Goal: Check status: Check status

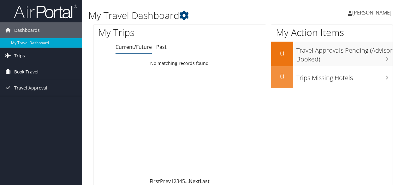
click at [34, 71] on span "Book Travel" at bounding box center [26, 72] width 24 height 16
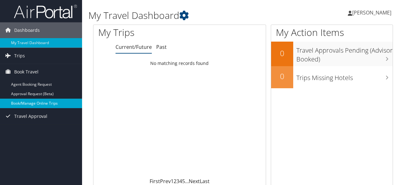
click at [27, 104] on link "Book/Manage Online Trips" at bounding box center [41, 103] width 82 height 9
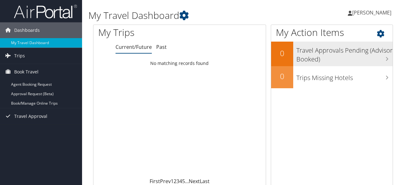
click at [330, 57] on h3 "Travel Approvals Pending (Advisor Booked)" at bounding box center [344, 53] width 96 height 21
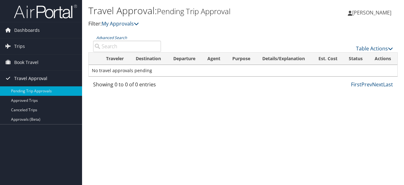
click at [19, 77] on span "Travel Approval" at bounding box center [30, 79] width 33 height 16
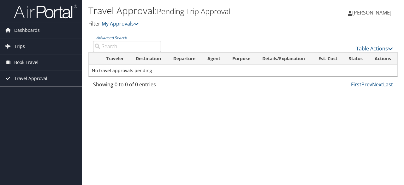
click at [19, 77] on span "Travel Approval" at bounding box center [30, 79] width 33 height 16
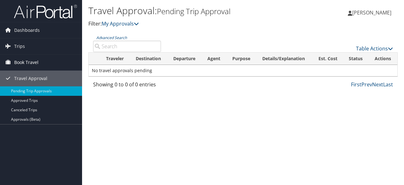
click at [22, 64] on span "Book Travel" at bounding box center [26, 63] width 24 height 16
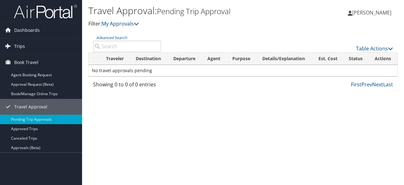
click at [18, 44] on span "Trips" at bounding box center [19, 46] width 11 height 16
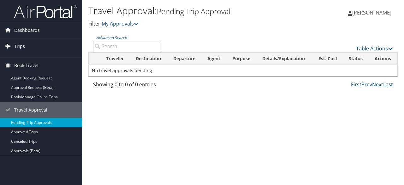
click at [18, 44] on span "Trips" at bounding box center [19, 46] width 11 height 16
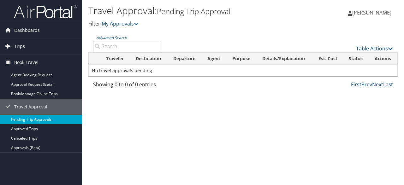
click at [18, 50] on span "Trips" at bounding box center [19, 46] width 11 height 16
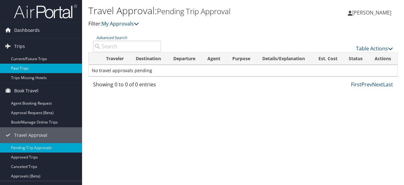
click at [17, 67] on link "Past Trips" at bounding box center [41, 68] width 82 height 9
